Goal: Task Accomplishment & Management: Manage account settings

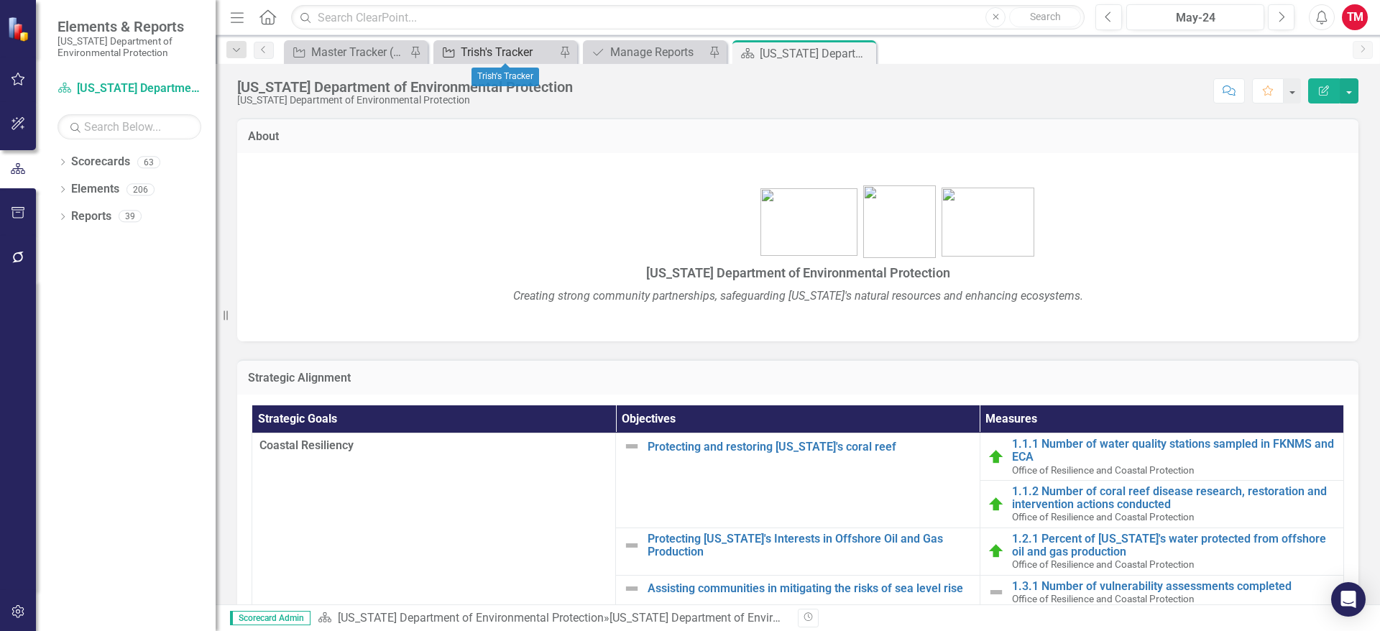
click at [499, 49] on div "Trish's Tracker" at bounding box center [508, 52] width 95 height 18
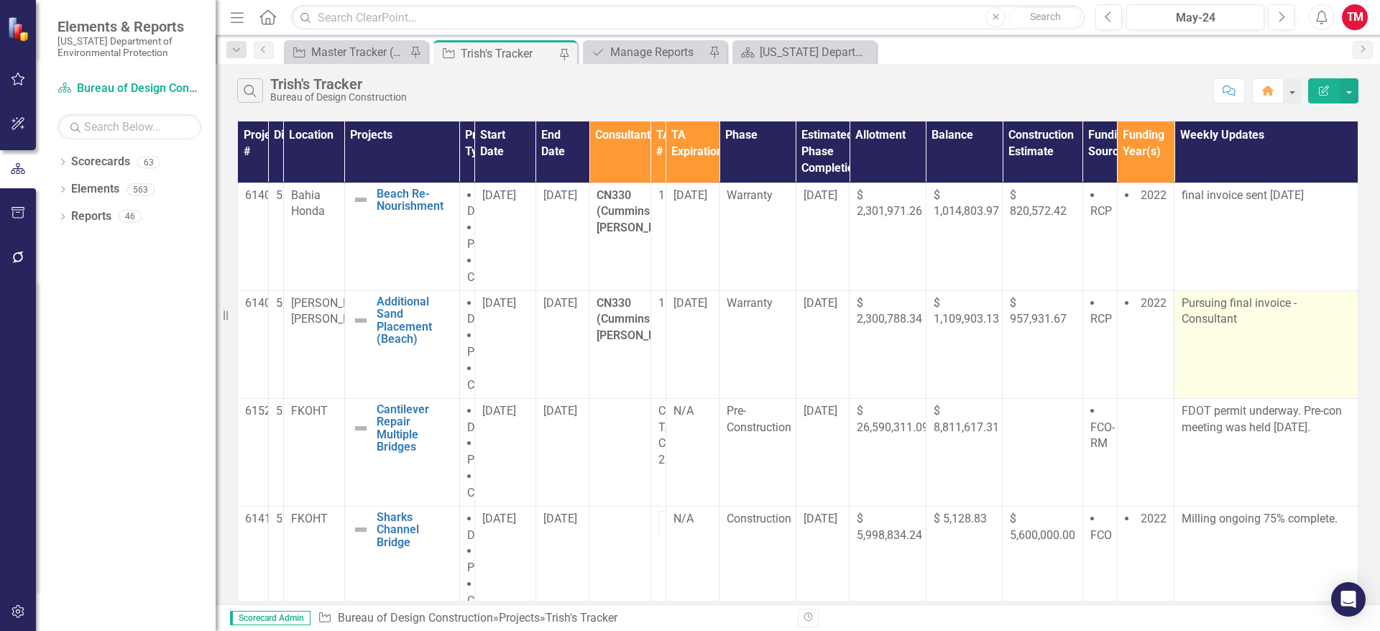
click at [1241, 329] on td "Pursuing final invoice -Consultant" at bounding box center [1266, 344] width 184 height 108
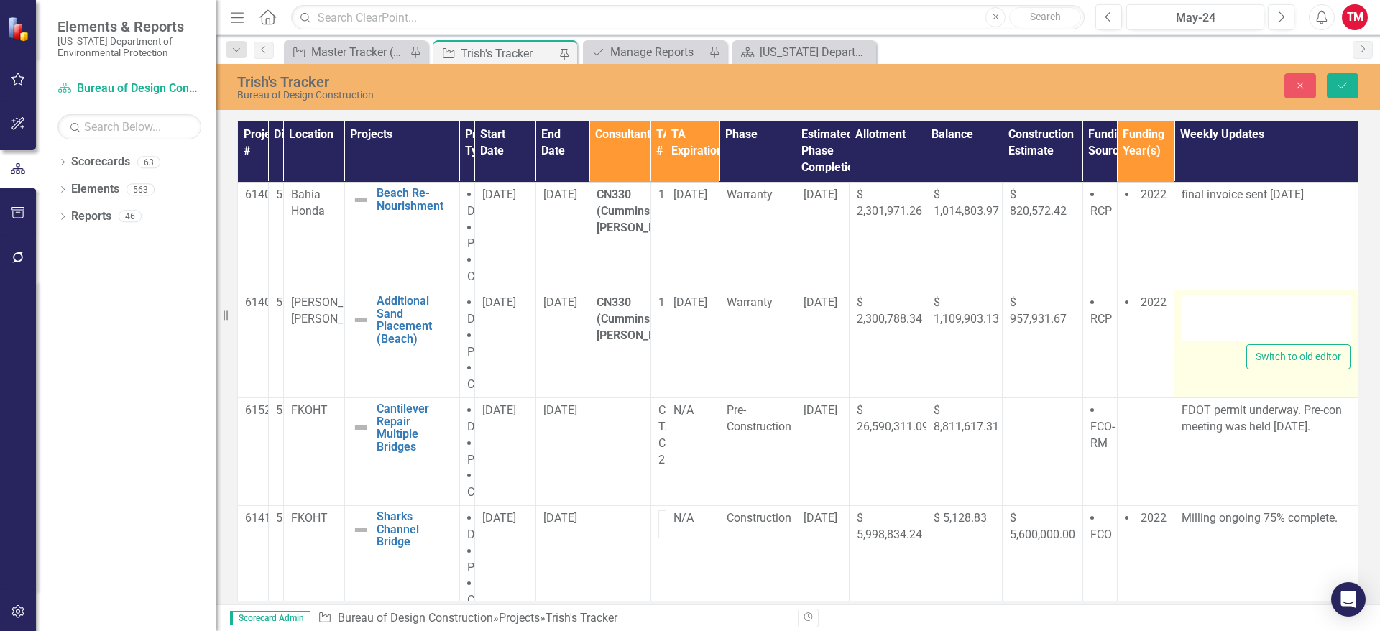
type textarea "<p>Pursuing final invoice -Consultant</p>"
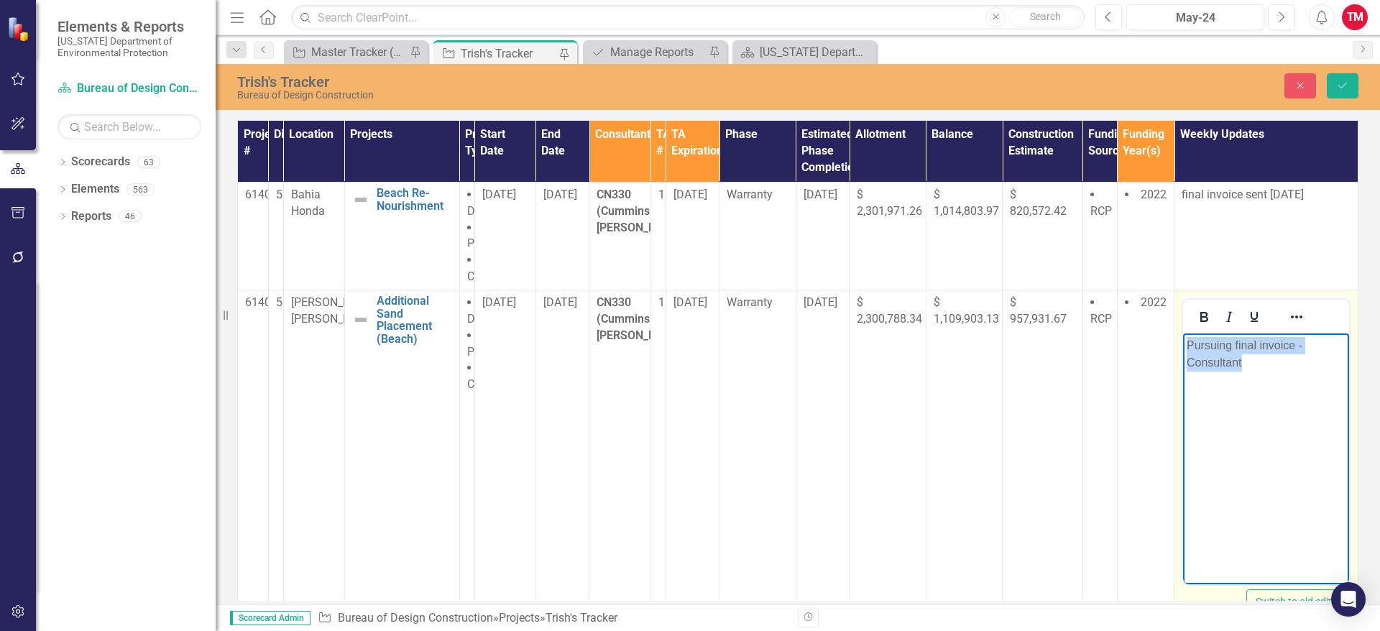
drag, startPoint x: 1258, startPoint y: 367, endPoint x: 1187, endPoint y: 349, distance: 72.5
click at [1187, 349] on p "Pursuing final invoice -Consultant" at bounding box center [1266, 353] width 159 height 35
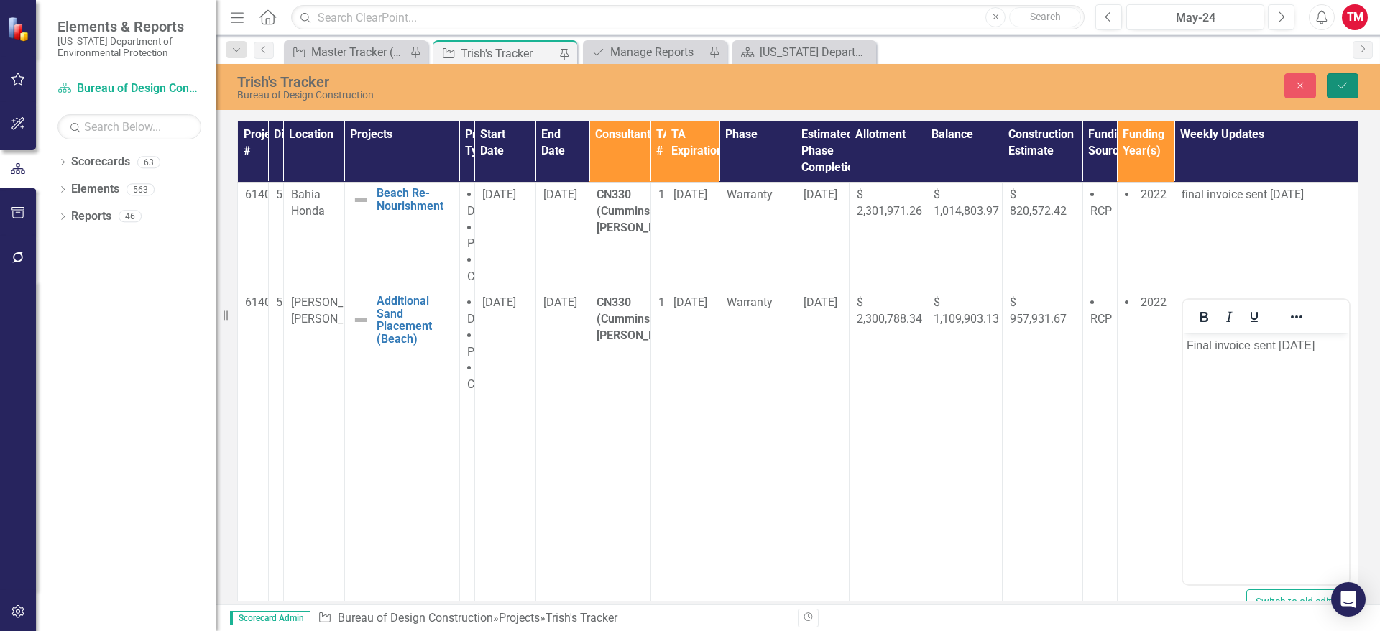
click at [1345, 89] on icon "Save" at bounding box center [1342, 86] width 13 height 10
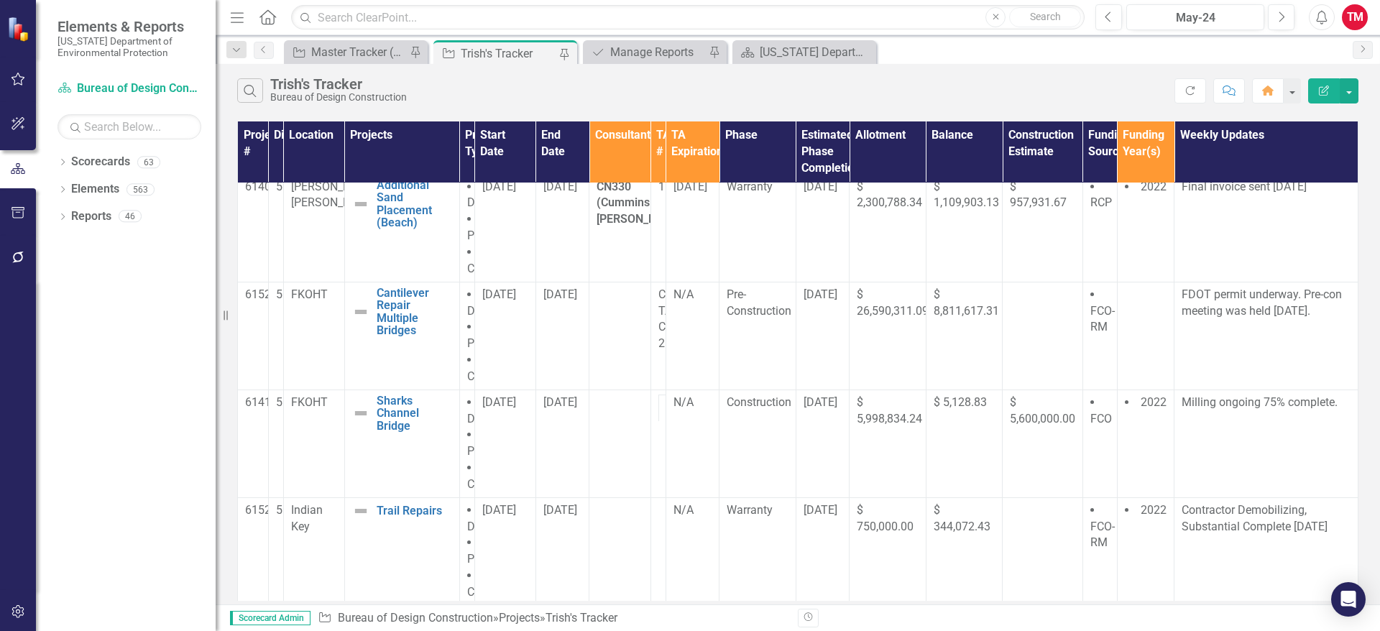
scroll to position [74, 0]
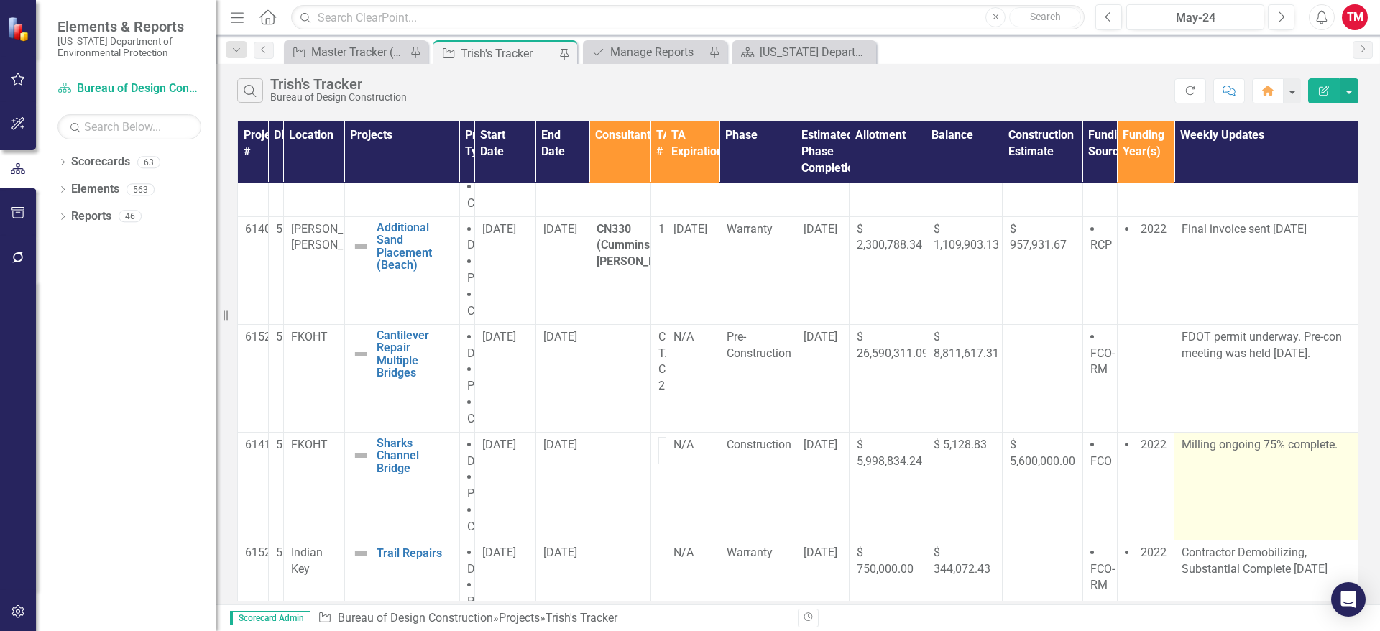
click at [1310, 456] on td "Milling ongoing 75% complete." at bounding box center [1266, 486] width 184 height 108
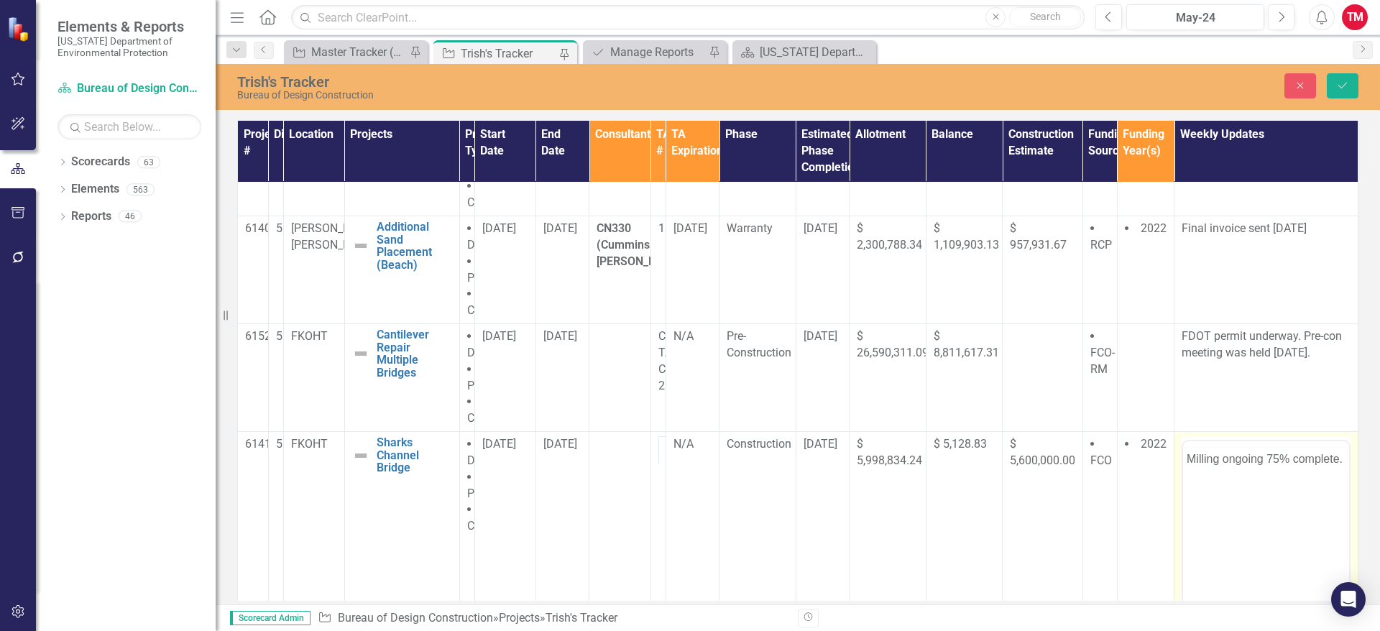
scroll to position [0, 0]
click at [1340, 486] on p "Milling ongoing 75% complete." at bounding box center [1266, 487] width 159 height 17
click at [1303, 487] on p "Milling complete, Railin install 90%." at bounding box center [1266, 496] width 159 height 35
click at [1231, 500] on p "Milling complete, Railing install 90%." at bounding box center [1266, 496] width 159 height 35
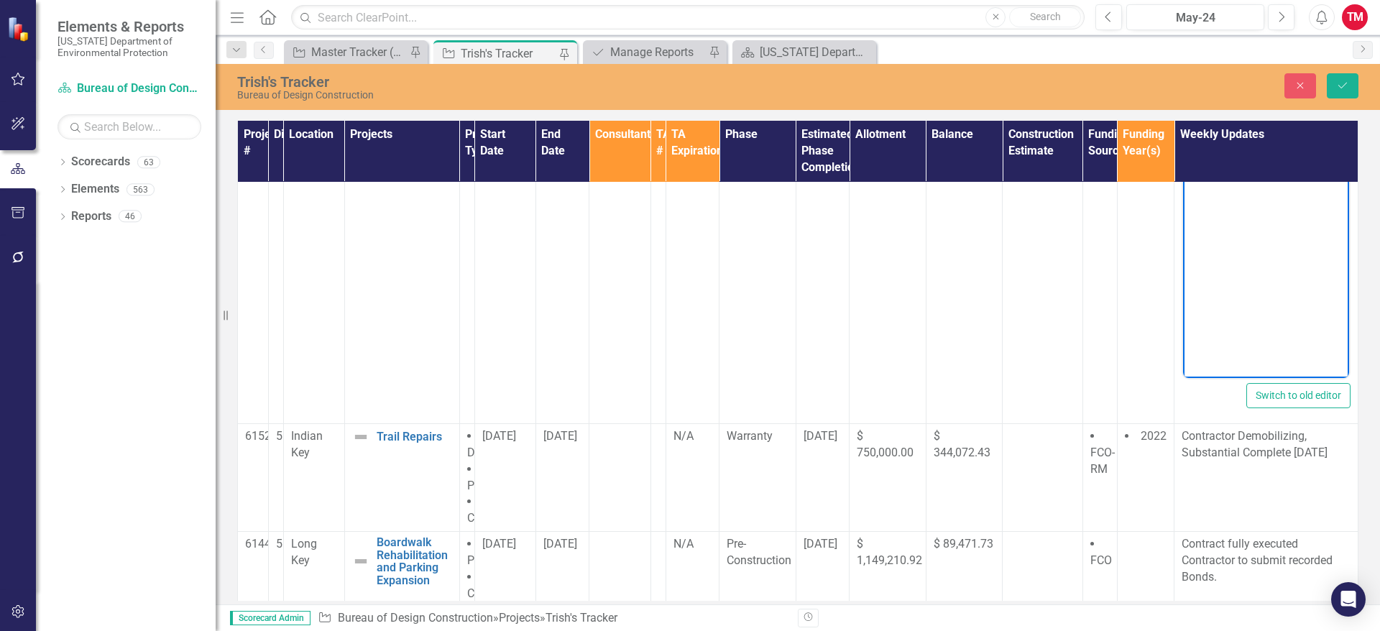
scroll to position [428, 0]
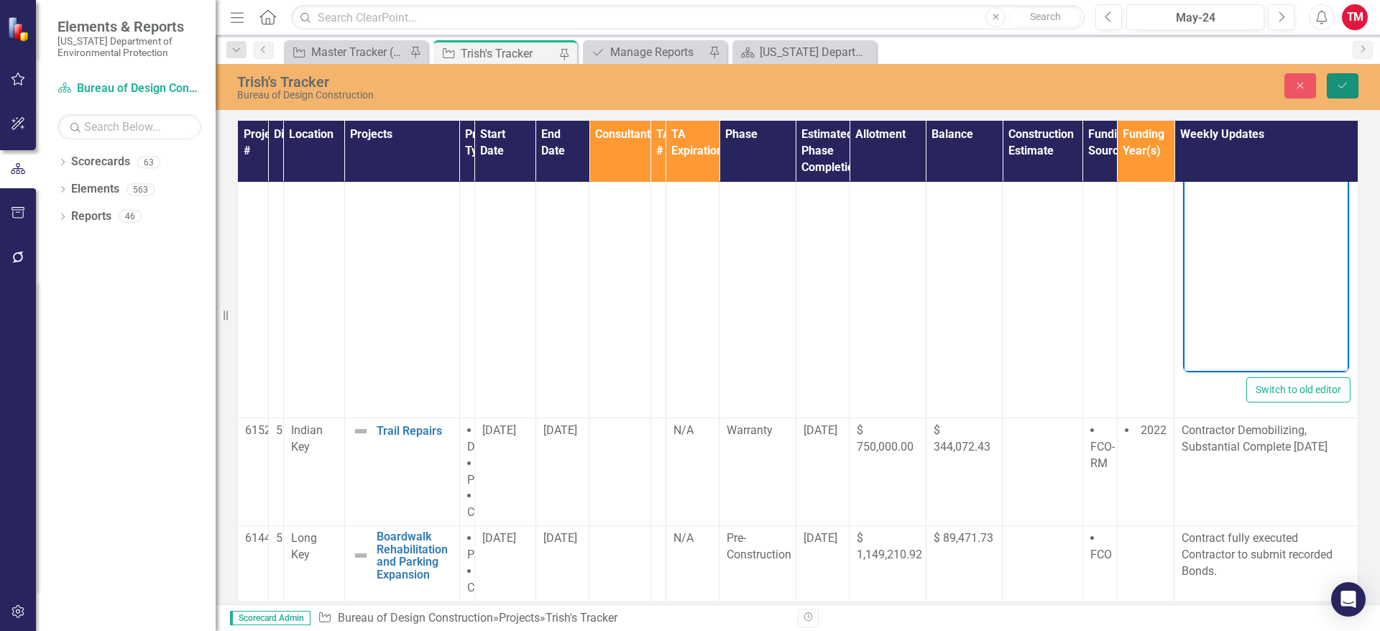
click at [1338, 88] on icon "Save" at bounding box center [1342, 86] width 13 height 10
